Goal: Task Accomplishment & Management: Use online tool/utility

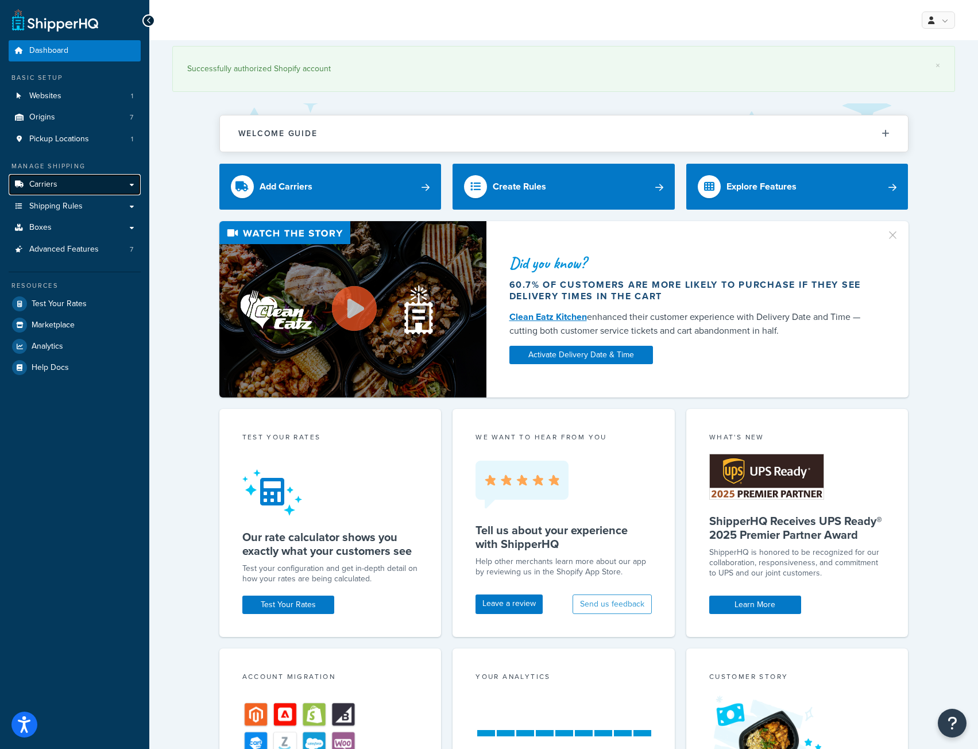
click at [60, 184] on link "Carriers" at bounding box center [75, 184] width 132 height 21
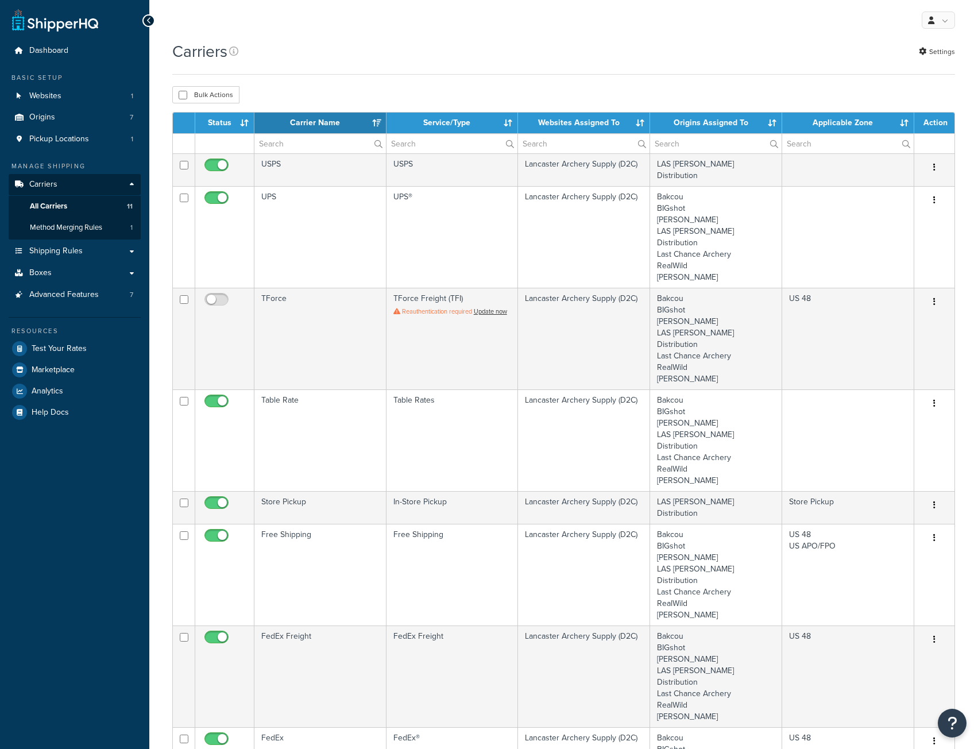
select select "15"
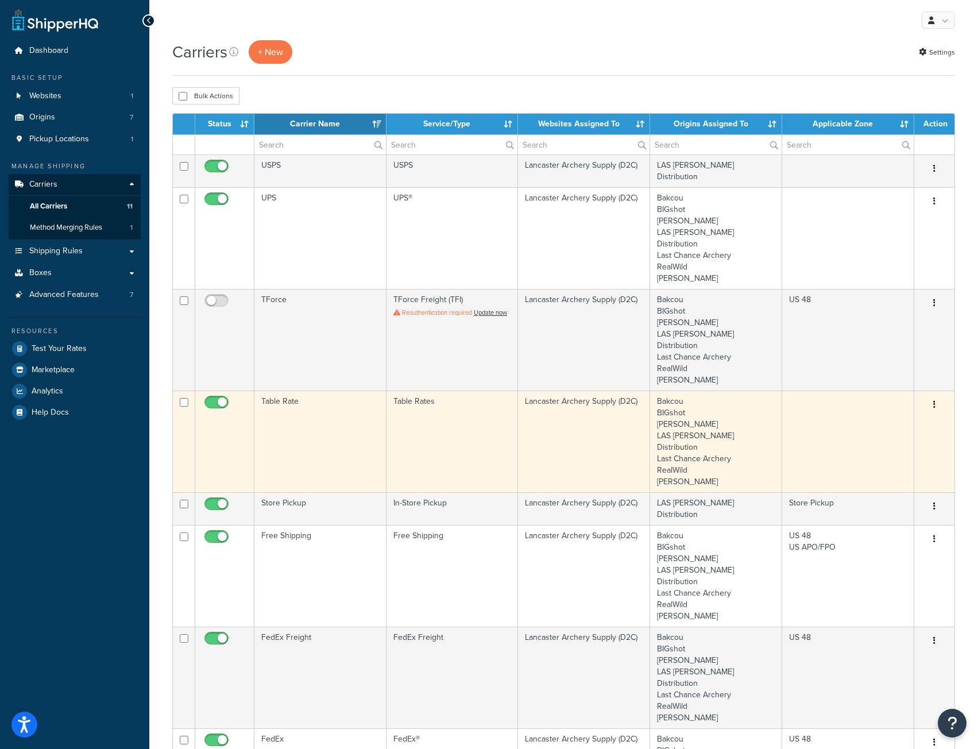
click at [317, 390] on td "Table Rate" at bounding box center [320, 441] width 132 height 102
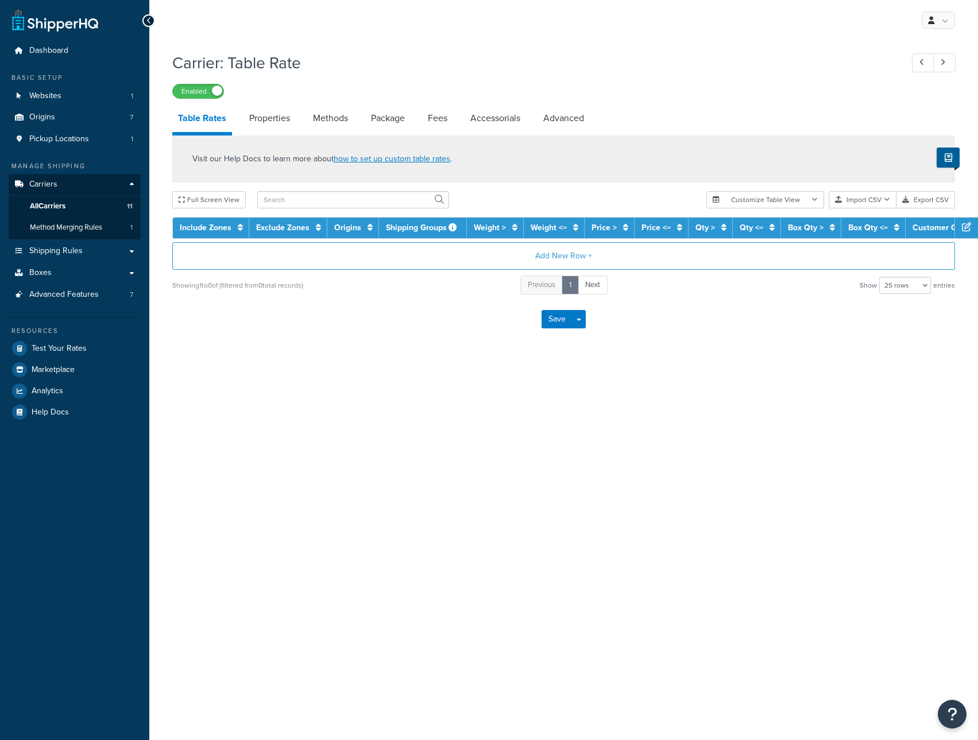
select select "25"
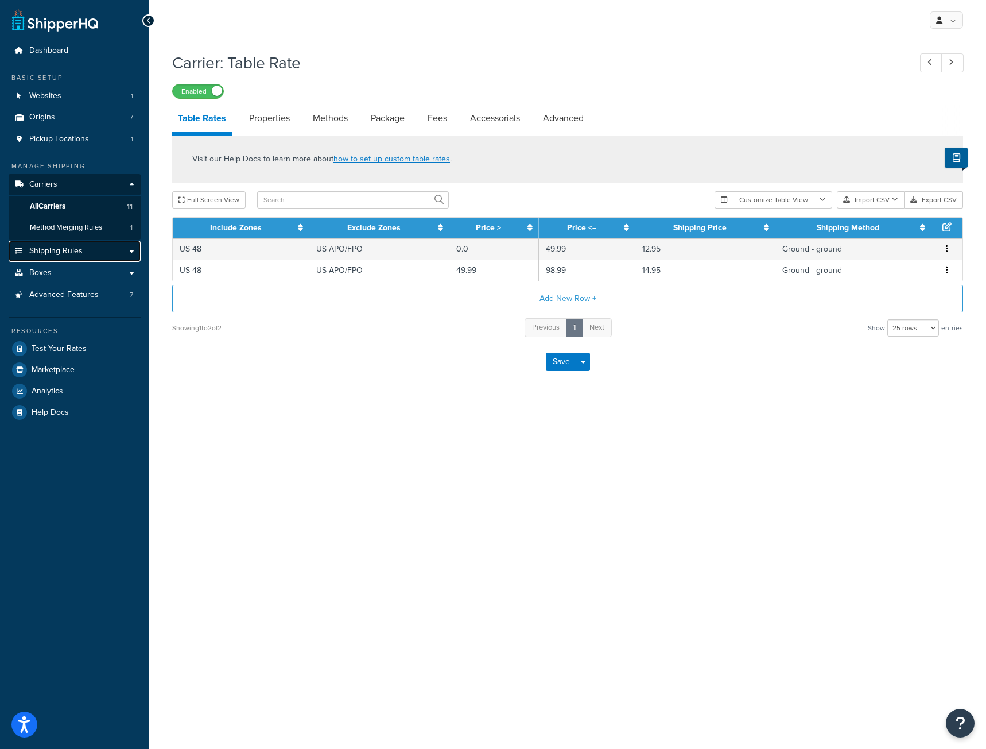
click at [53, 248] on span "Shipping Rules" at bounding box center [55, 251] width 53 height 10
